Goal: Check status: Check status

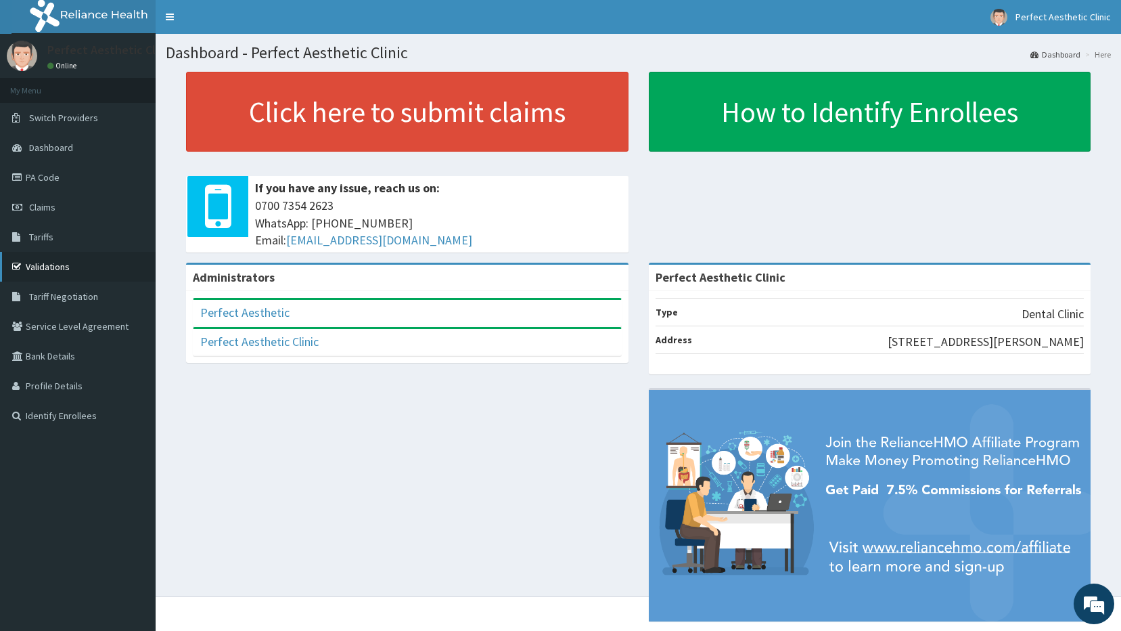
click at [39, 269] on link "Validations" at bounding box center [78, 267] width 156 height 30
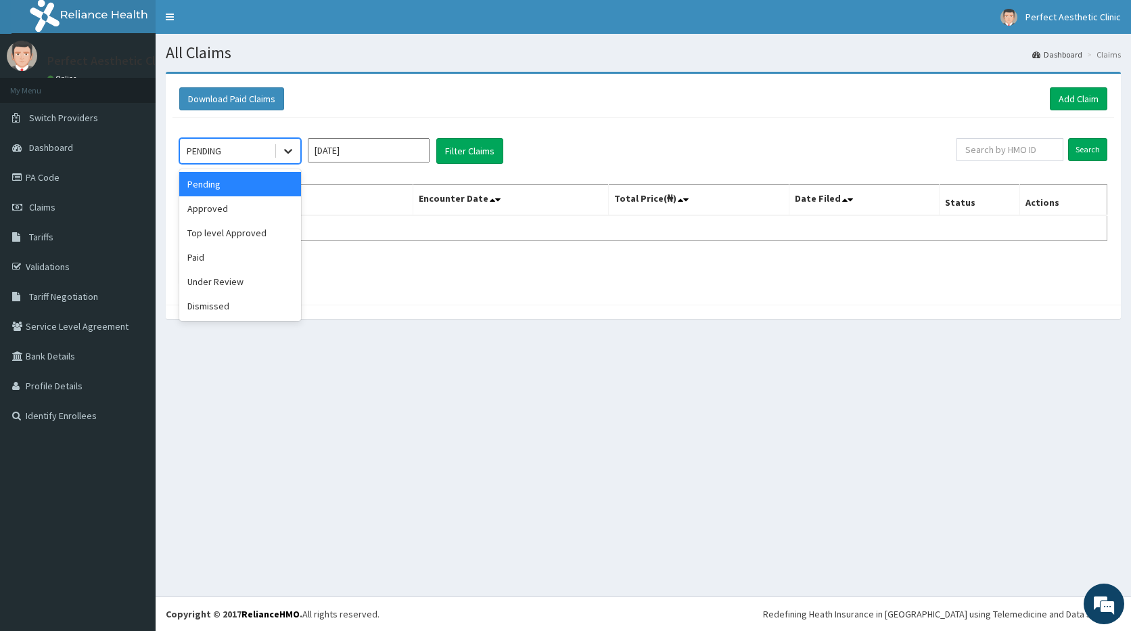
click at [286, 152] on icon at bounding box center [288, 151] width 14 height 14
click at [267, 189] on div "Pending" at bounding box center [240, 184] width 122 height 24
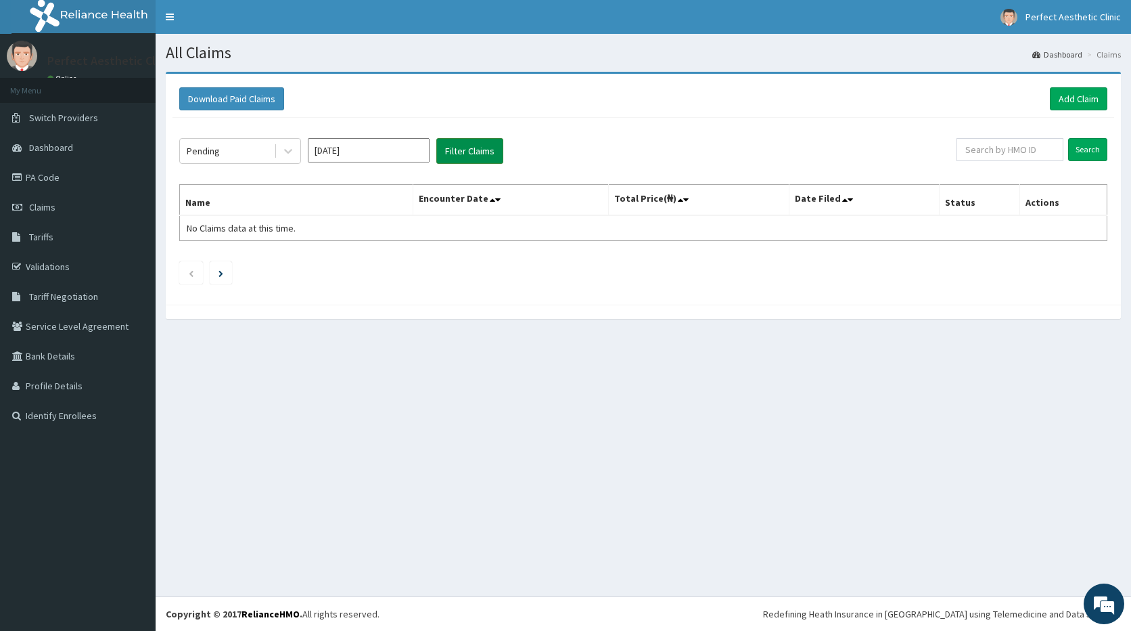
click at [470, 159] on button "Filter Claims" at bounding box center [469, 151] width 67 height 26
click at [1001, 154] on input "text" at bounding box center [1011, 149] width 108 height 23
click at [54, 169] on link "PA Code" at bounding box center [78, 177] width 156 height 30
click at [1002, 149] on input "text" at bounding box center [1011, 149] width 108 height 23
paste input "FRS/10013/B"
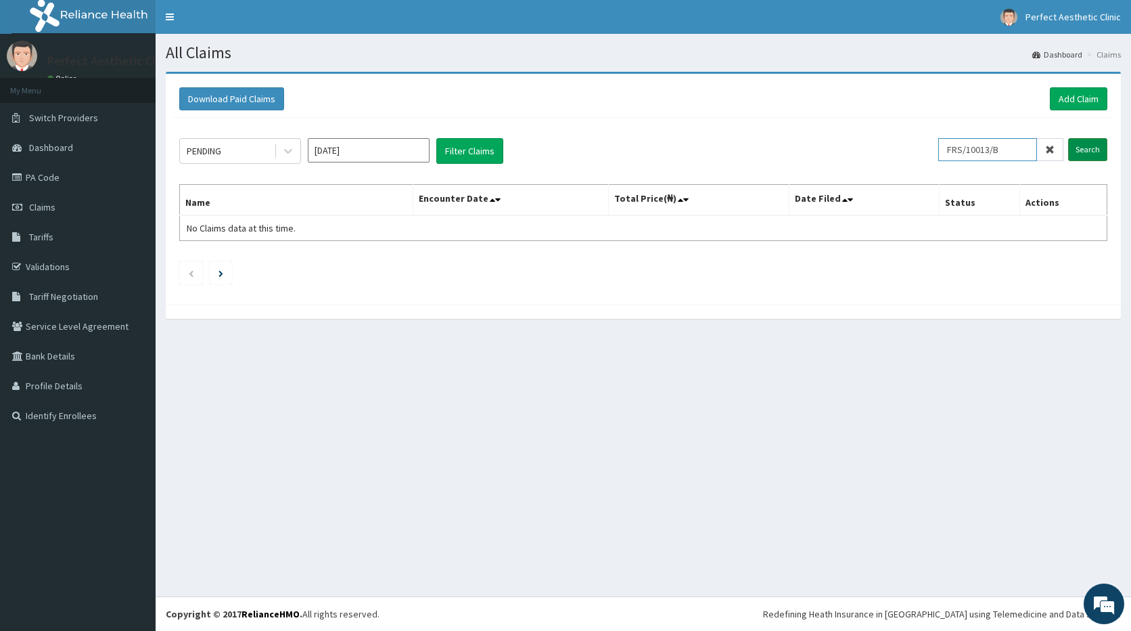
type input "FRS/10013/B"
click at [1089, 150] on input "Search" at bounding box center [1087, 149] width 39 height 23
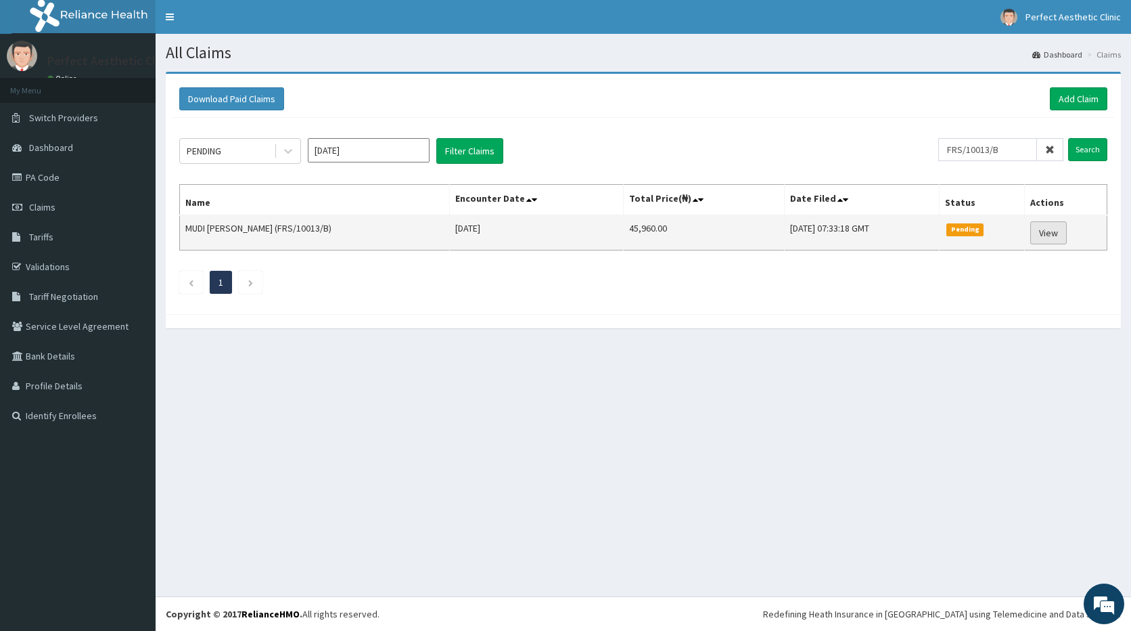
click at [1048, 233] on link "View" at bounding box center [1048, 232] width 37 height 23
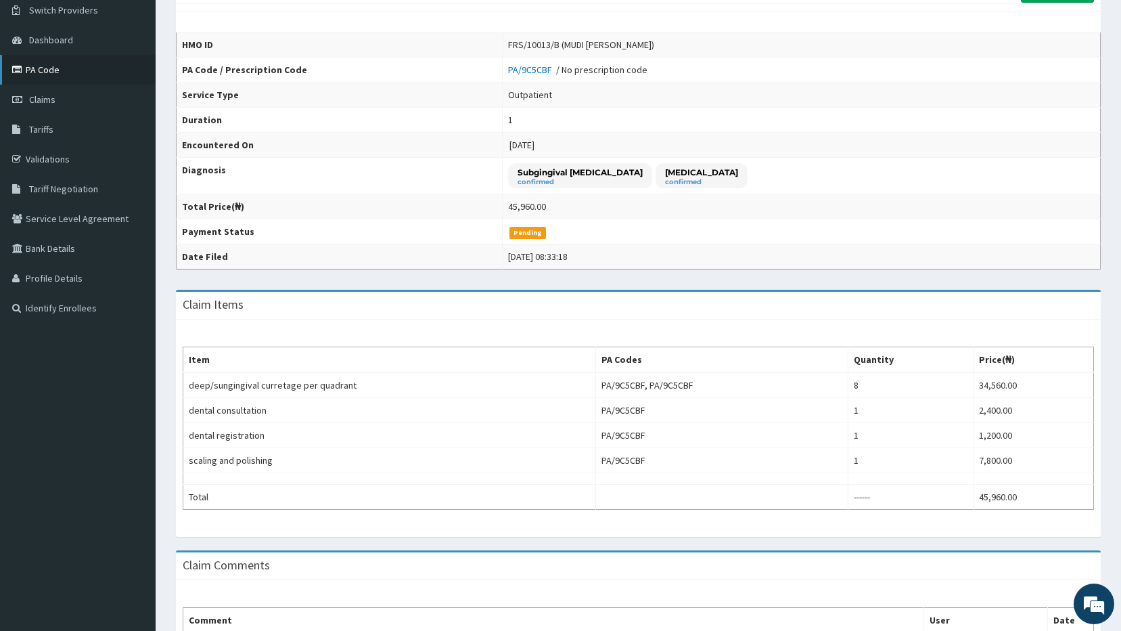
scroll to position [85, 0]
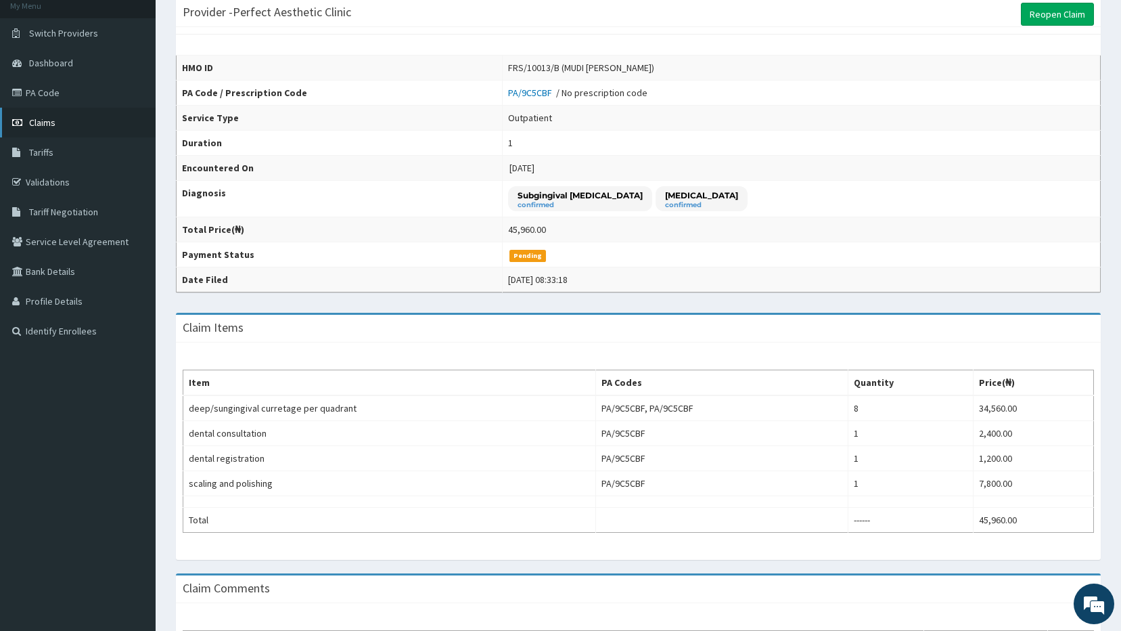
click at [39, 122] on span "Claims" at bounding box center [42, 122] width 26 height 12
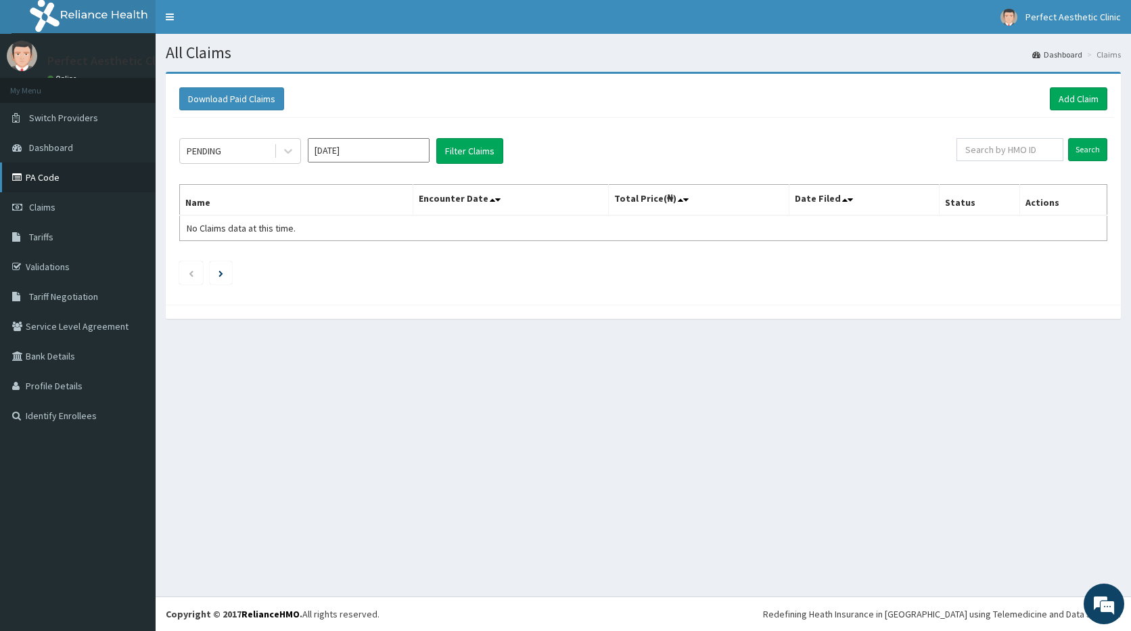
click at [55, 179] on link "PA Code" at bounding box center [78, 177] width 156 height 30
click at [1029, 154] on input "text" at bounding box center [1011, 149] width 108 height 23
paste input "FRS/10013/B"
type input "FRS/10013/B"
click at [1078, 153] on input "Search" at bounding box center [1087, 149] width 39 height 23
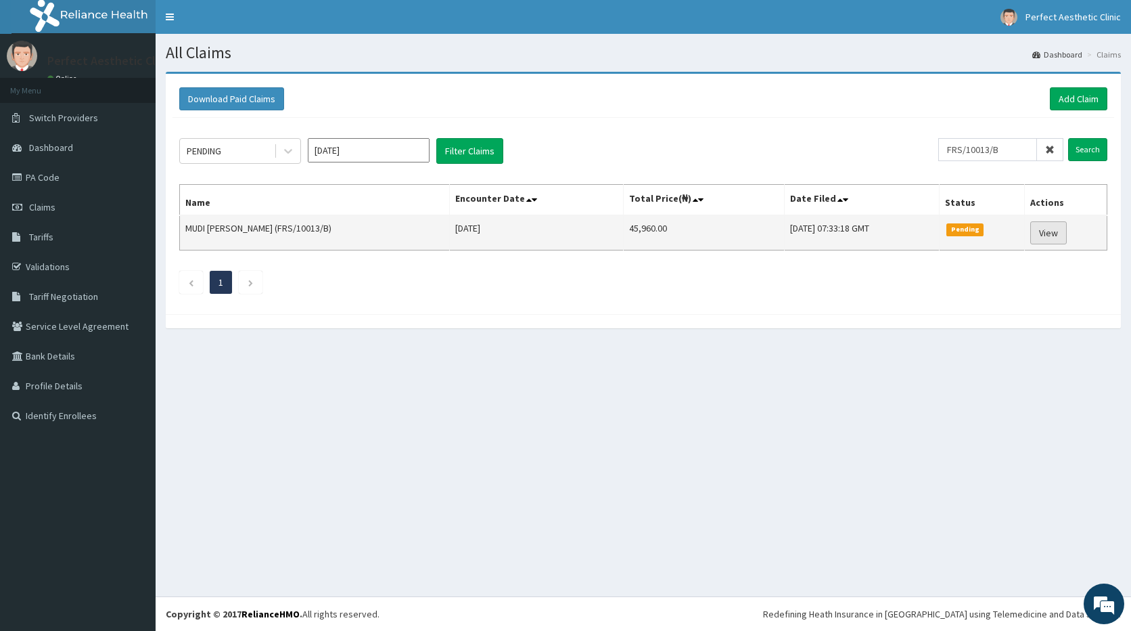
click at [1052, 232] on link "View" at bounding box center [1048, 232] width 37 height 23
